Goal: Task Accomplishment & Management: Complete application form

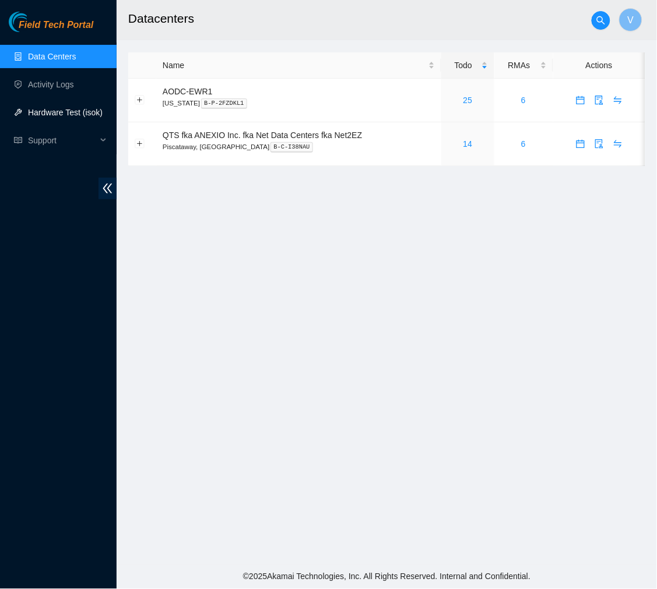
click at [69, 114] on link "Hardware Test (isok)" at bounding box center [65, 112] width 75 height 9
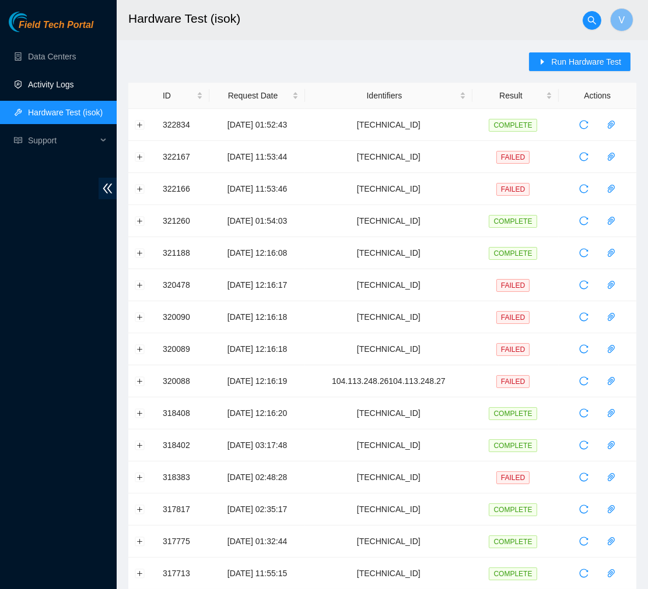
click at [32, 86] on link "Activity Logs" at bounding box center [51, 84] width 46 height 9
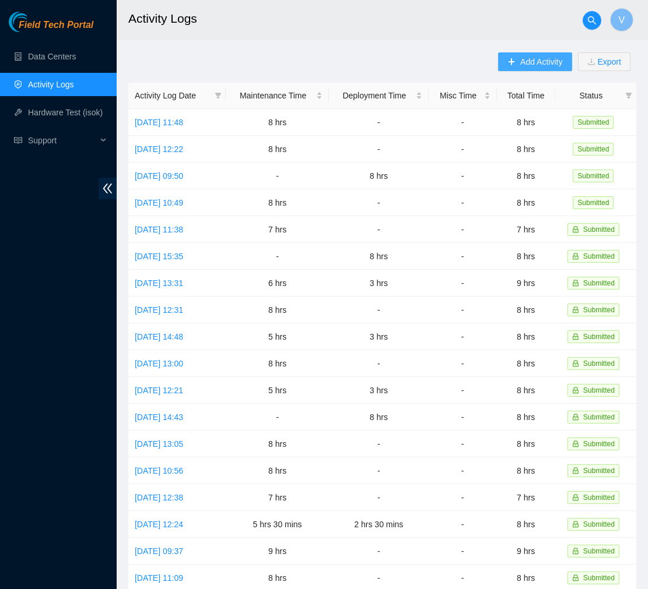
click at [521, 62] on span "Add Activity" at bounding box center [541, 61] width 42 height 13
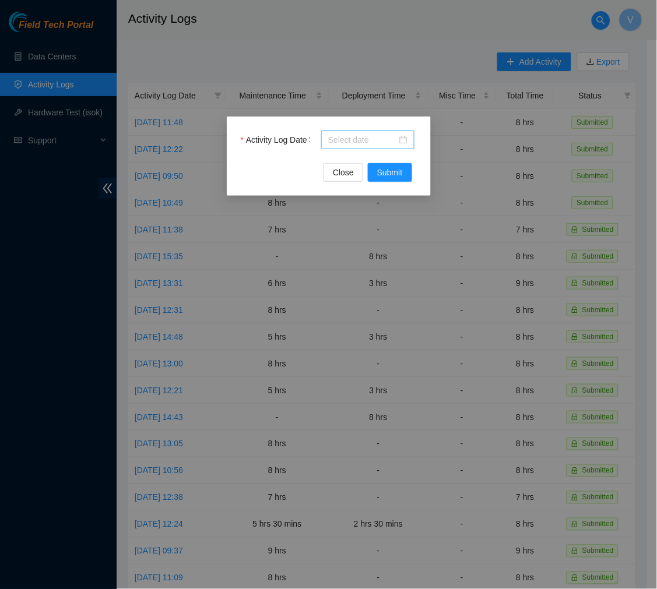
click at [405, 140] on div at bounding box center [367, 140] width 79 height 13
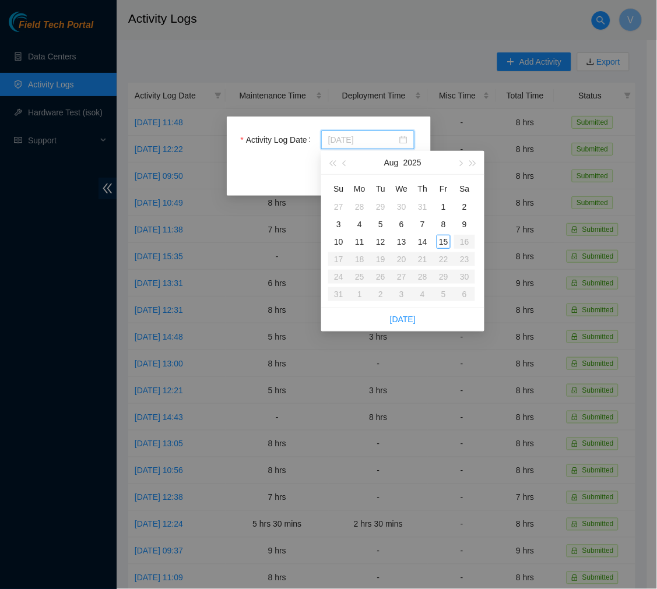
type input "[DATE]"
click at [441, 241] on div "15" at bounding box center [444, 242] width 14 height 14
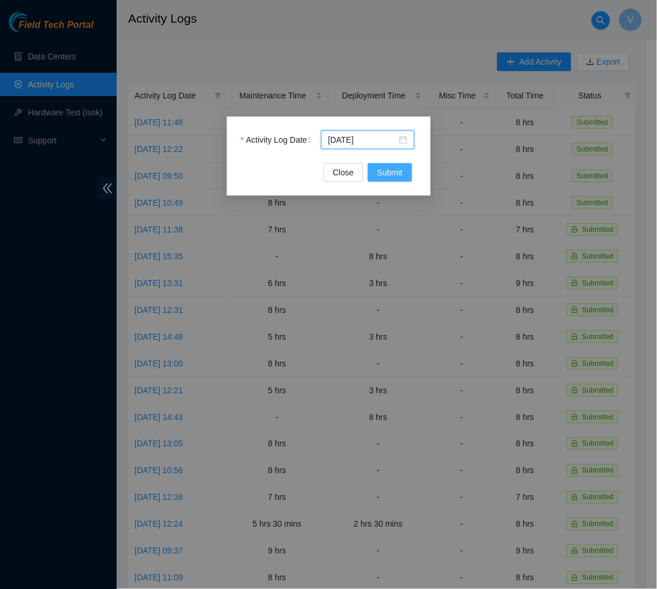
click at [389, 171] on span "Submit" at bounding box center [390, 172] width 26 height 13
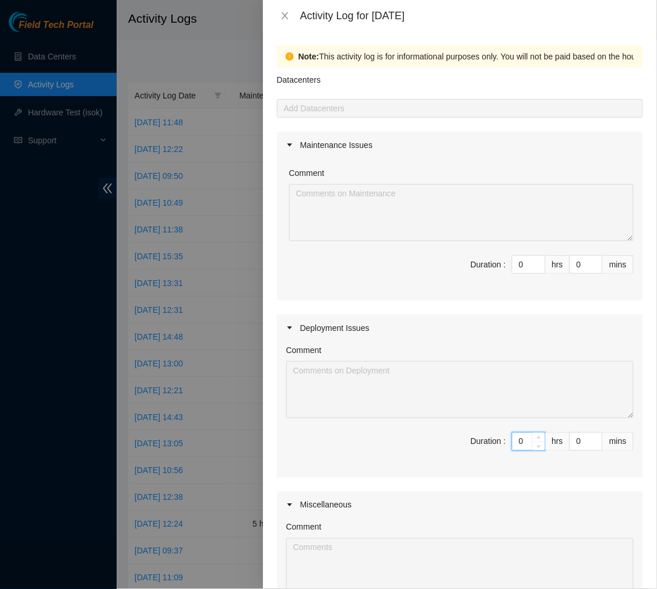
drag, startPoint x: 518, startPoint y: 440, endPoint x: 406, endPoint y: 446, distance: 111.5
click at [406, 446] on span "Duration : 0 hrs 0 mins" at bounding box center [460, 449] width 348 height 33
type input "8"
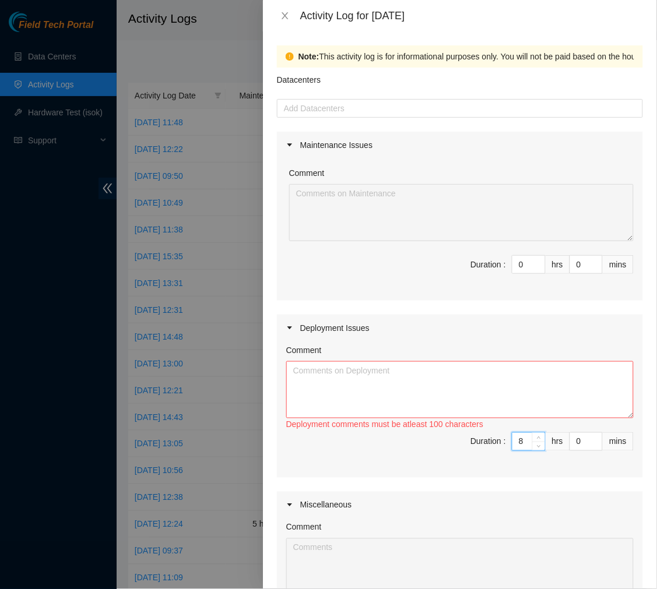
type input "8"
click at [335, 362] on textarea "Comment" at bounding box center [460, 390] width 348 height 57
click at [520, 375] on textarea "Finalized the cable management on deployment DP81383." at bounding box center [460, 390] width 348 height 57
click at [321, 383] on textarea "Finalized the cable management on deployment DP81383. Unboxeed the" at bounding box center [460, 390] width 348 height 57
click at [387, 383] on textarea "Finalized the cable management on deployment DP81383. Unboxed the" at bounding box center [460, 390] width 348 height 57
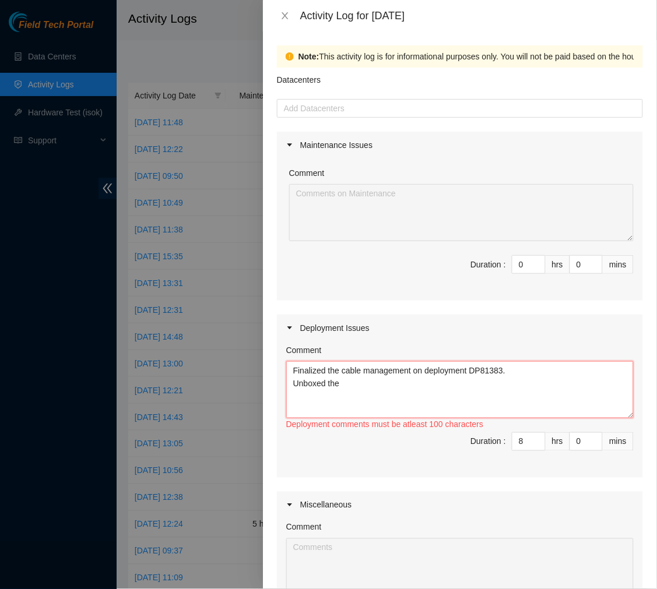
click at [434, 397] on textarea "Finalized the cable management on deployment DP81383. Unboxed the" at bounding box center [460, 390] width 348 height 57
click at [367, 379] on textarea "Finalized the cable management on deployment DP81383. Unboxed the deli" at bounding box center [460, 390] width 348 height 57
click at [471, 380] on textarea "Finalized the cable management on deployment DP81383. Began work on the new dep…" at bounding box center [460, 390] width 348 height 57
click at [469, 367] on textarea "Finalized the cable management on deployment DP81383. Began work on the new dep…" at bounding box center [460, 390] width 348 height 57
click at [459, 387] on textarea "Finalized the cable management on deployment: DP81383. Began work on the new de…" at bounding box center [460, 390] width 348 height 57
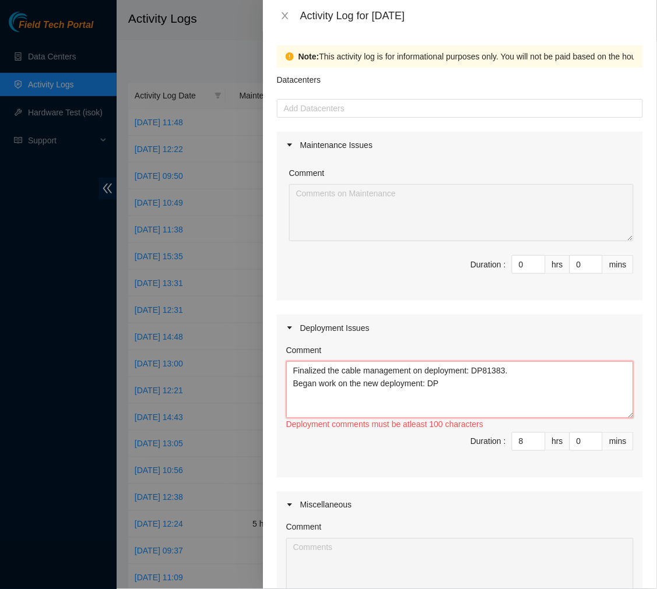
click at [454, 379] on textarea "Finalized the cable management on deployment: DP81383. Began work on the new de…" at bounding box center [460, 390] width 348 height 57
paste textarea "75587"
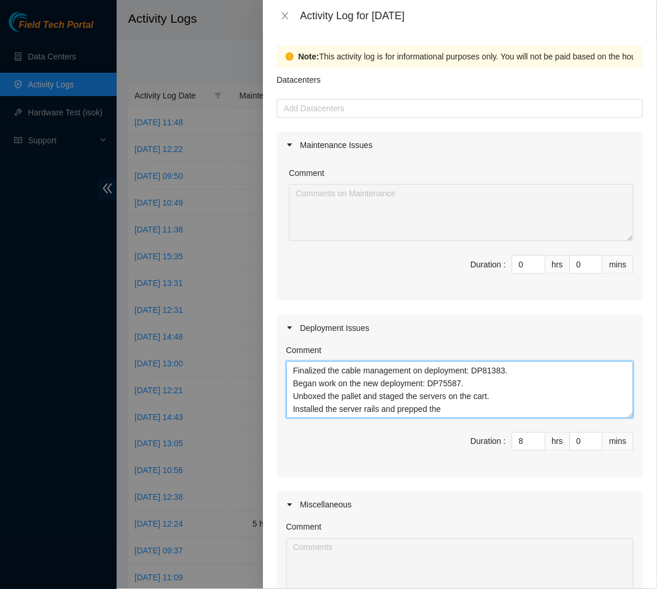
click at [395, 409] on textarea "Finalized the cable management on deployment: DP81383. Began work on the new de…" at bounding box center [460, 390] width 348 height 57
click at [452, 409] on textarea "Finalized the cable management on deployment: DP81383. Began work on the new de…" at bounding box center [460, 390] width 348 height 57
click at [399, 408] on textarea "Finalized the cable management on deployment: DP81383. Began work on the new de…" at bounding box center [460, 390] width 348 height 57
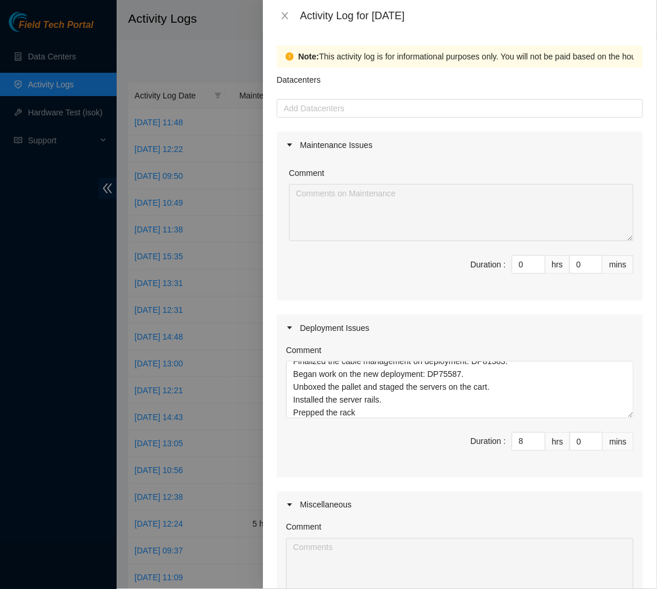
click at [399, 420] on div "Comment Finalized the cable management on deployment: DP81383. Began work on th…" at bounding box center [460, 410] width 366 height 136
click at [380, 408] on textarea "Finalized the cable management on deployment: DP81383. Began work on the new de…" at bounding box center [460, 390] width 348 height 57
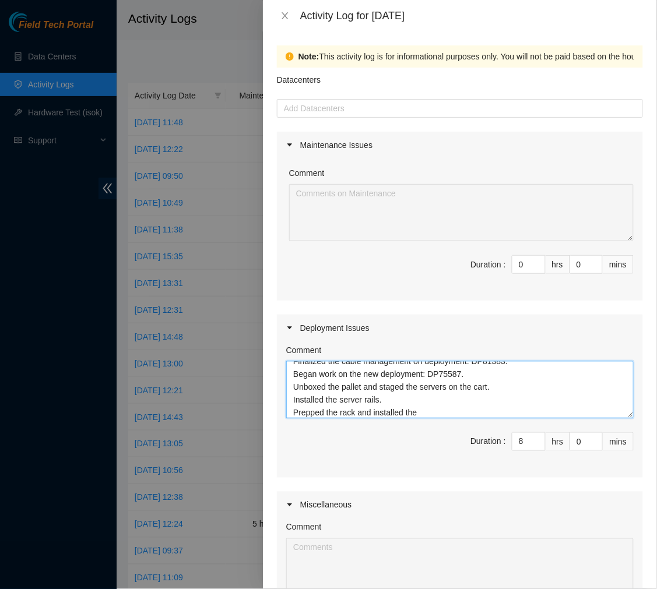
click at [428, 408] on textarea "Finalized the cable management on deployment: DP81383. Began work on the new de…" at bounding box center [460, 390] width 348 height 57
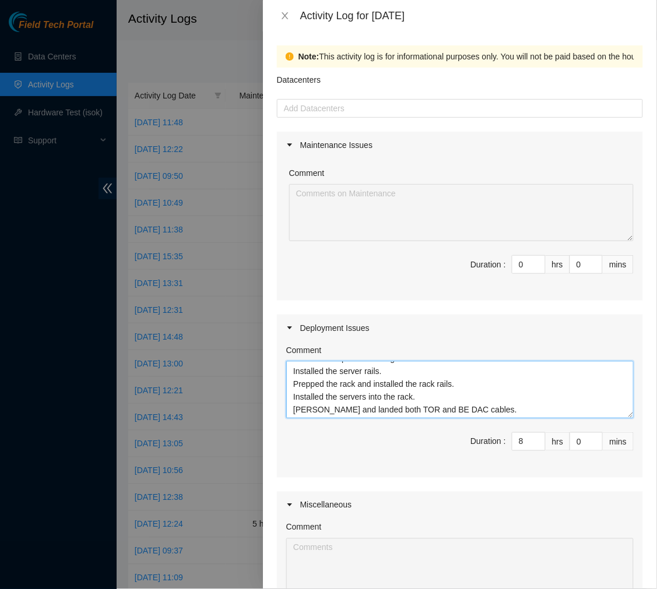
scroll to position [48, 0]
type textarea "Finalized the cable management on deployment: DP81383. Began work on the new de…"
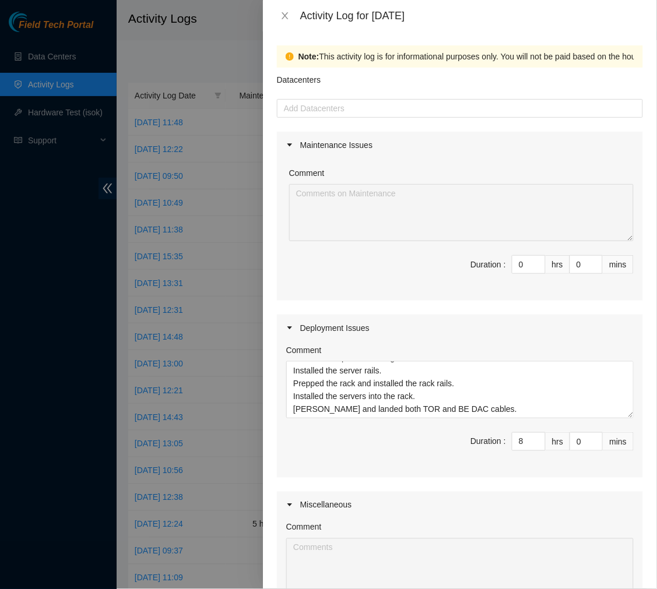
click at [417, 472] on div "Comment Finalized the cable management on deployment: DP81383. Began work on th…" at bounding box center [460, 410] width 366 height 136
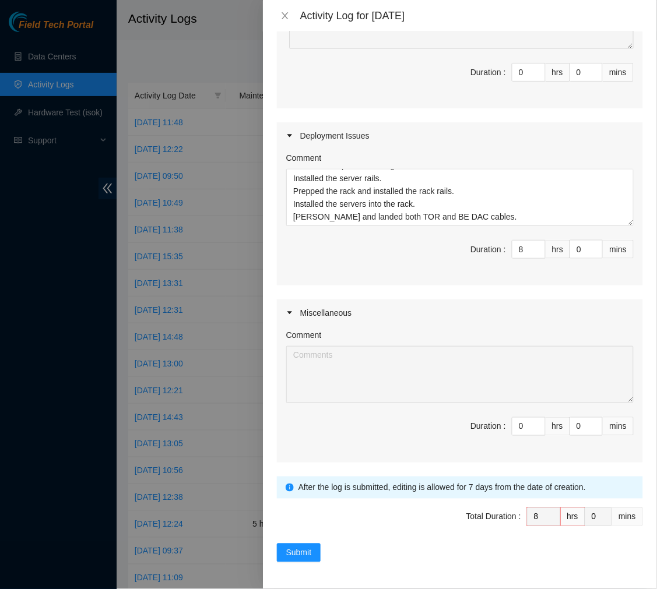
scroll to position [0, 0]
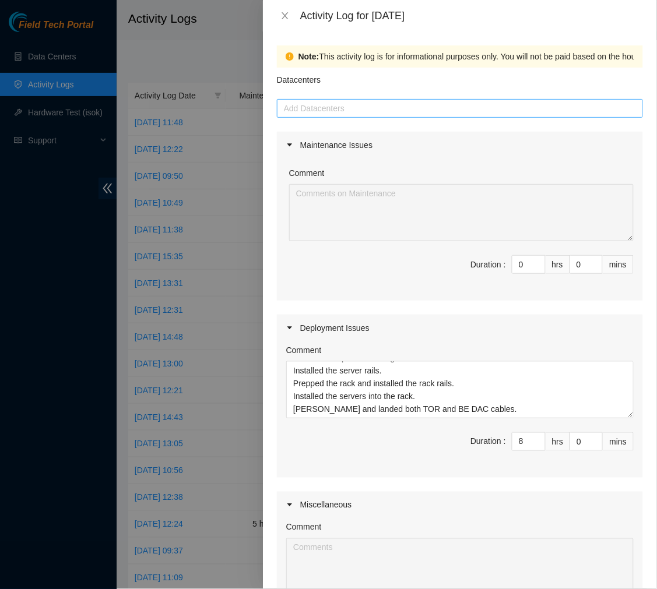
click at [375, 106] on div at bounding box center [460, 108] width 360 height 14
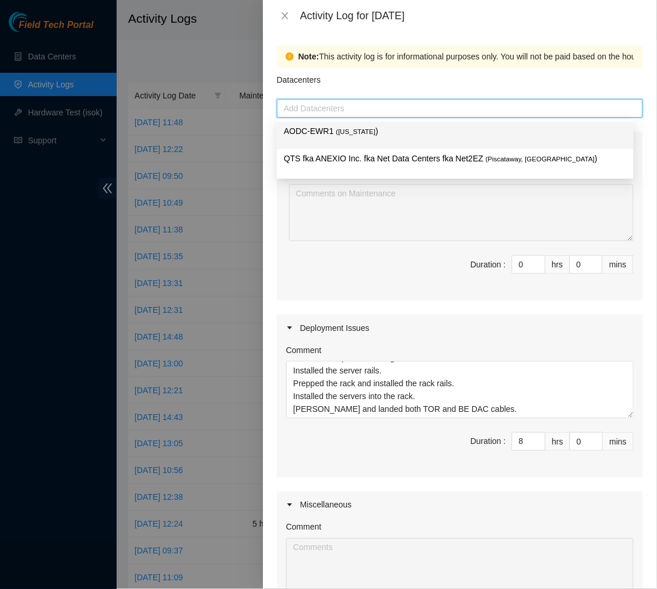
click at [352, 131] on span "( New Jersey" at bounding box center [356, 131] width 40 height 7
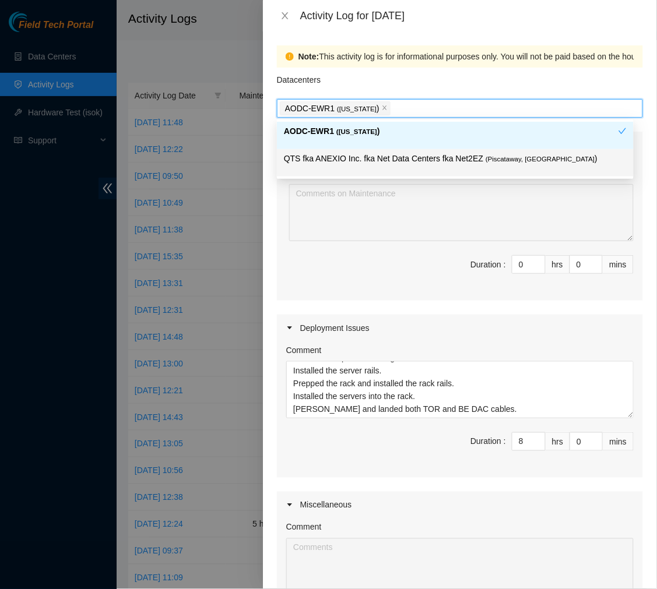
click at [266, 213] on div "Note: This activity log is for informational purposes only. You will not be pai…" at bounding box center [460, 310] width 394 height 558
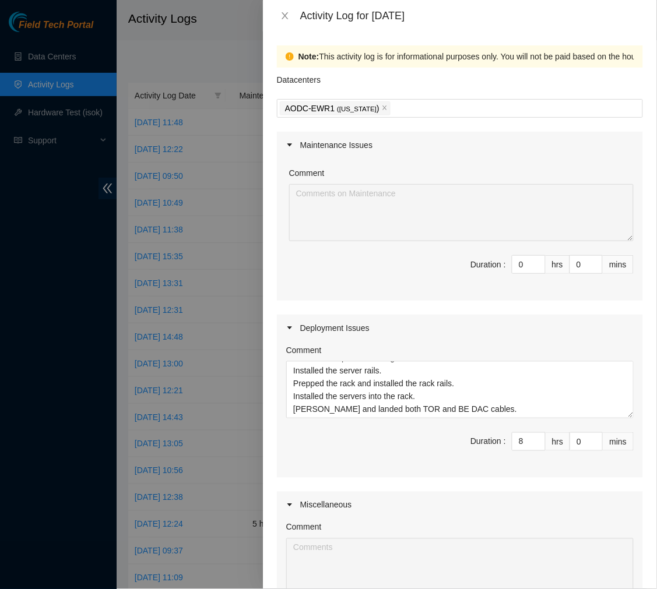
click at [394, 260] on span "Duration : 0 hrs 0 mins" at bounding box center [460, 271] width 348 height 33
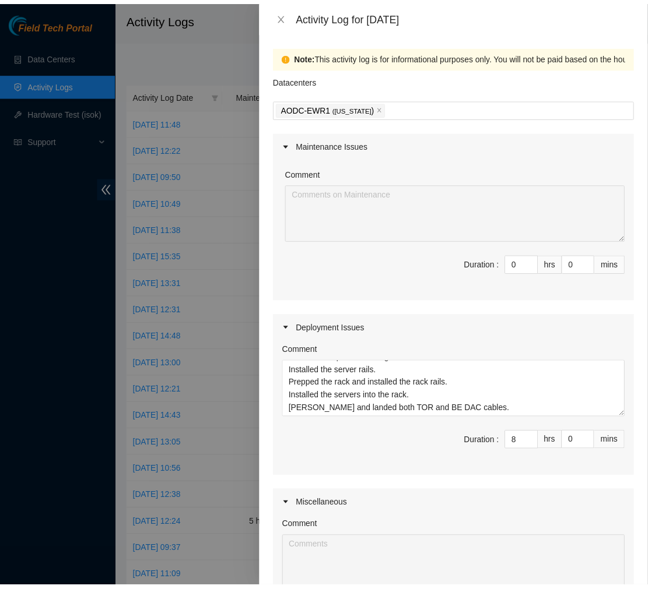
scroll to position [192, 0]
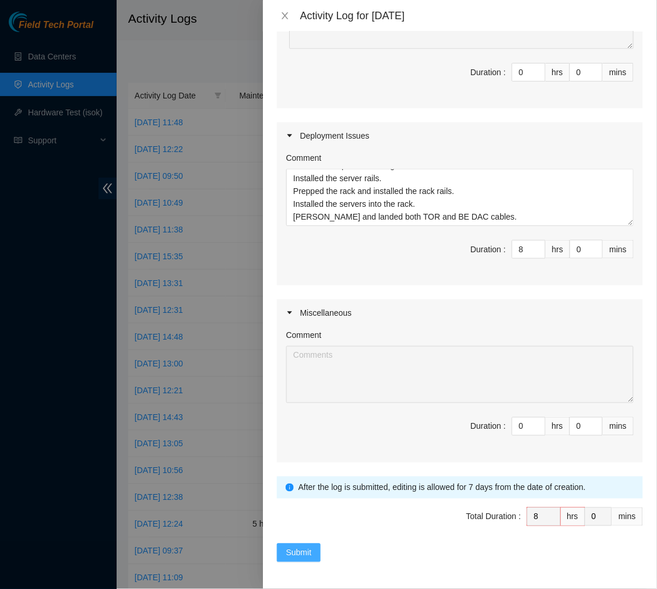
click at [307, 545] on button "Submit" at bounding box center [299, 553] width 44 height 19
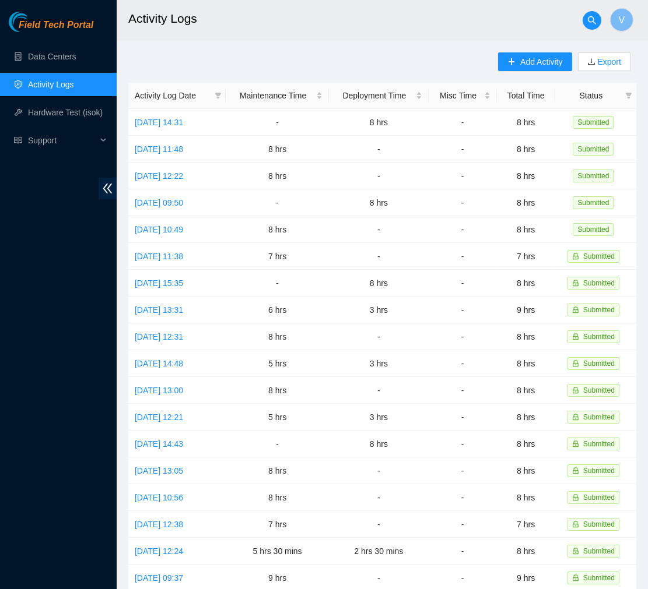
click at [319, 55] on div "Add Activity Export Activity Log Date Maintenance Time Deployment Time Misc Tim…" at bounding box center [382, 367] width 508 height 630
click at [409, 36] on h2 "Activity Logs" at bounding box center [346, 18] width 437 height 37
click at [282, 31] on h2 "Activity Logs" at bounding box center [346, 18] width 437 height 37
click at [288, 38] on header "Activity Logs V" at bounding box center [441, 20] width 648 height 40
click at [372, 26] on h2 "Activity Logs" at bounding box center [346, 18] width 437 height 37
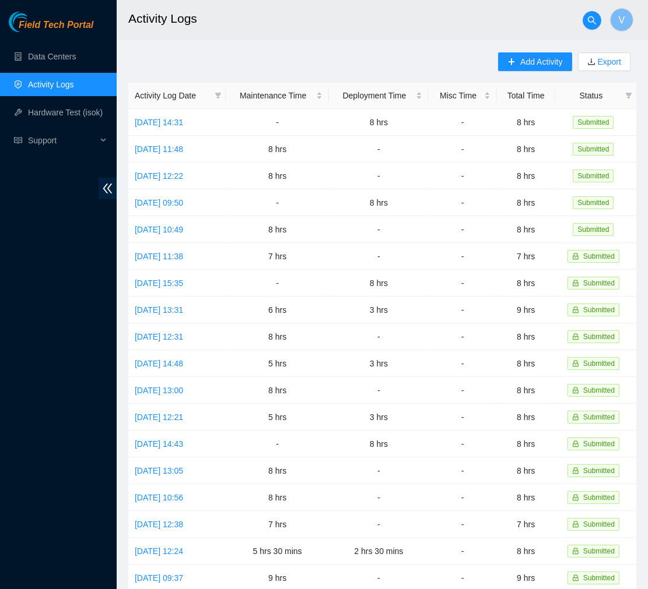
click at [379, 30] on h2 "Activity Logs" at bounding box center [346, 18] width 437 height 37
